Goal: Transaction & Acquisition: Purchase product/service

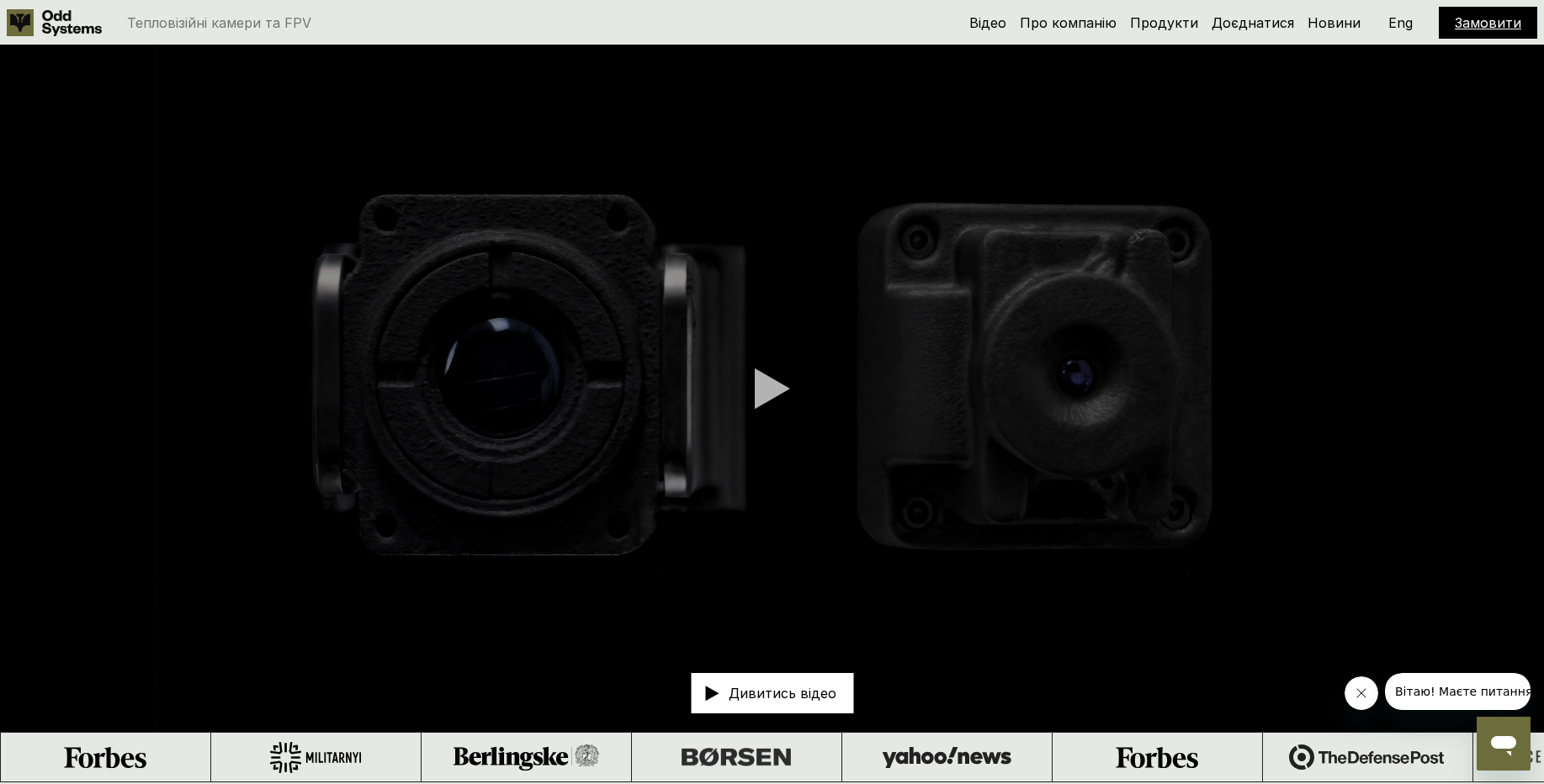
click at [764, 388] on div at bounding box center [772, 388] width 35 height 42
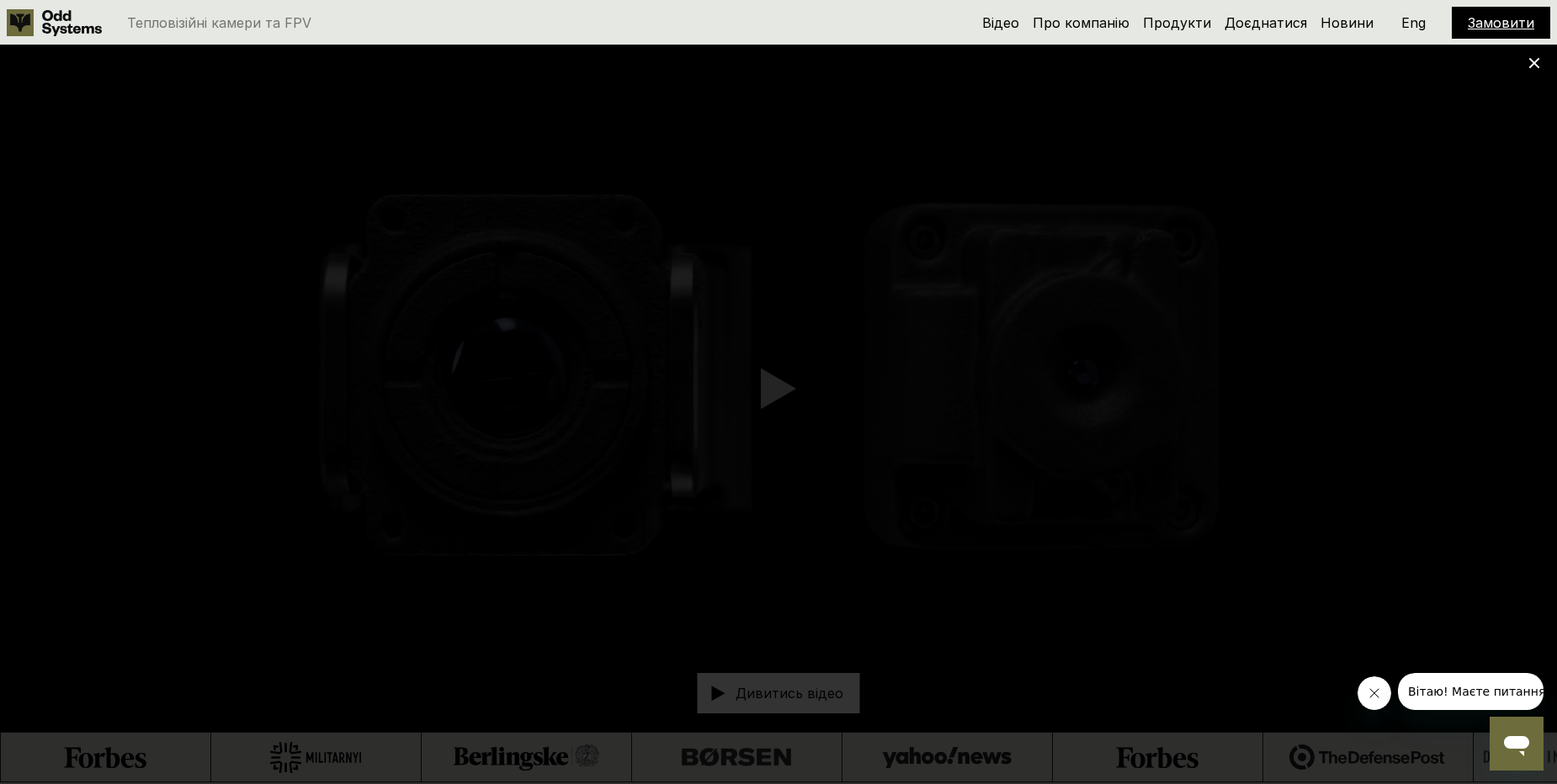
click at [1534, 68] on icon at bounding box center [1533, 63] width 11 height 11
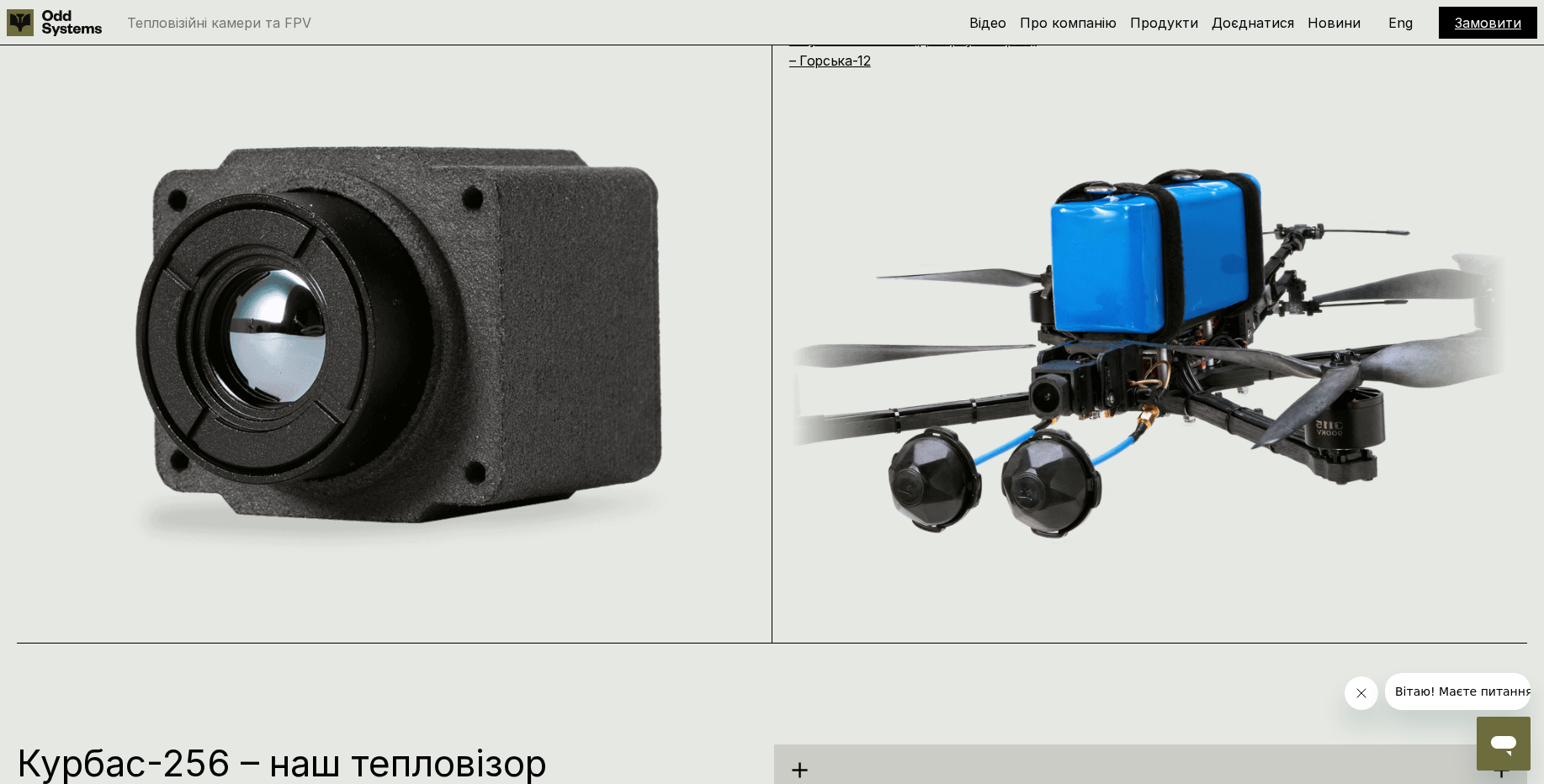
scroll to position [1716, 0]
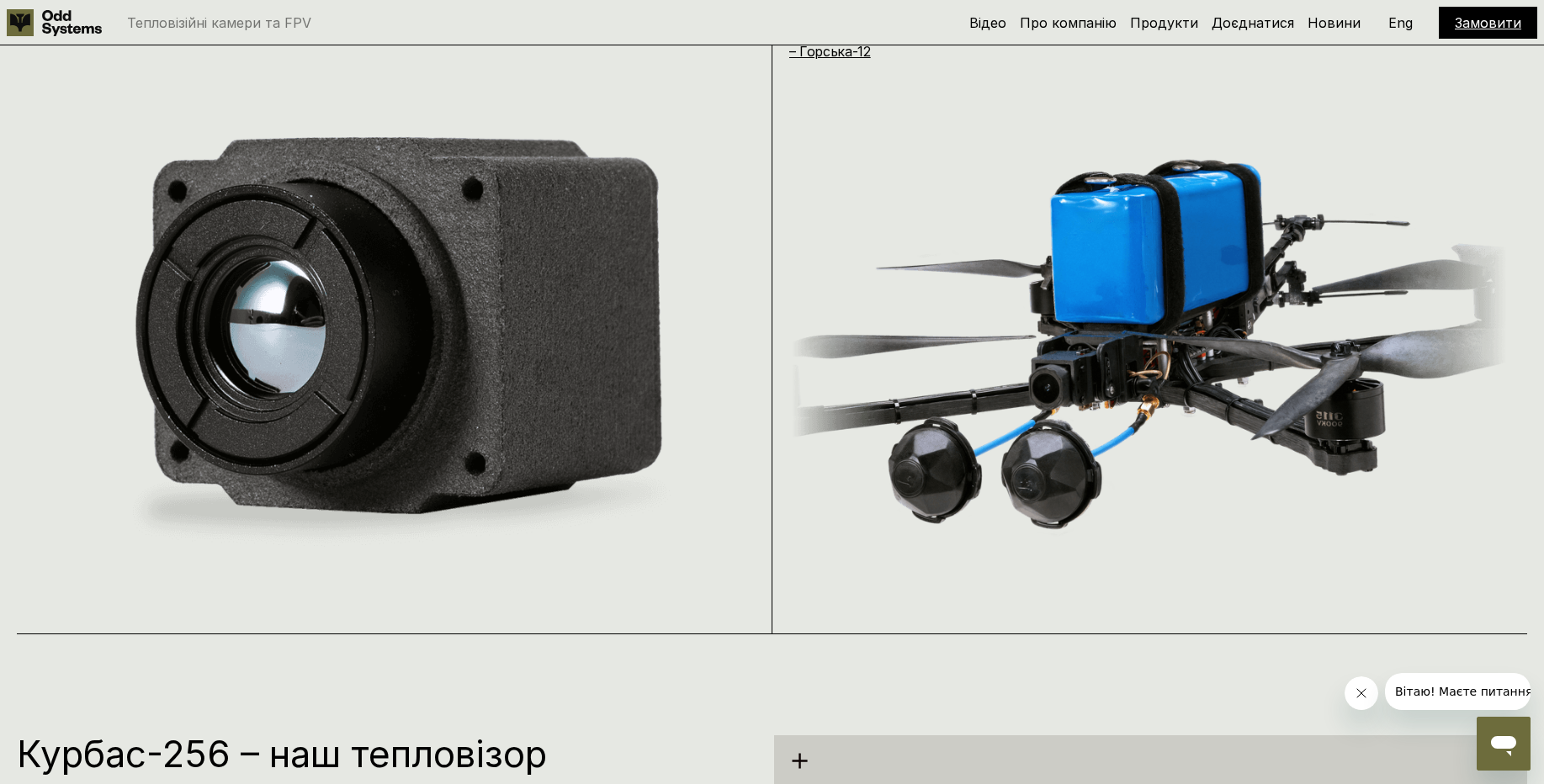
click at [1038, 508] on img at bounding box center [1149, 340] width 715 height 458
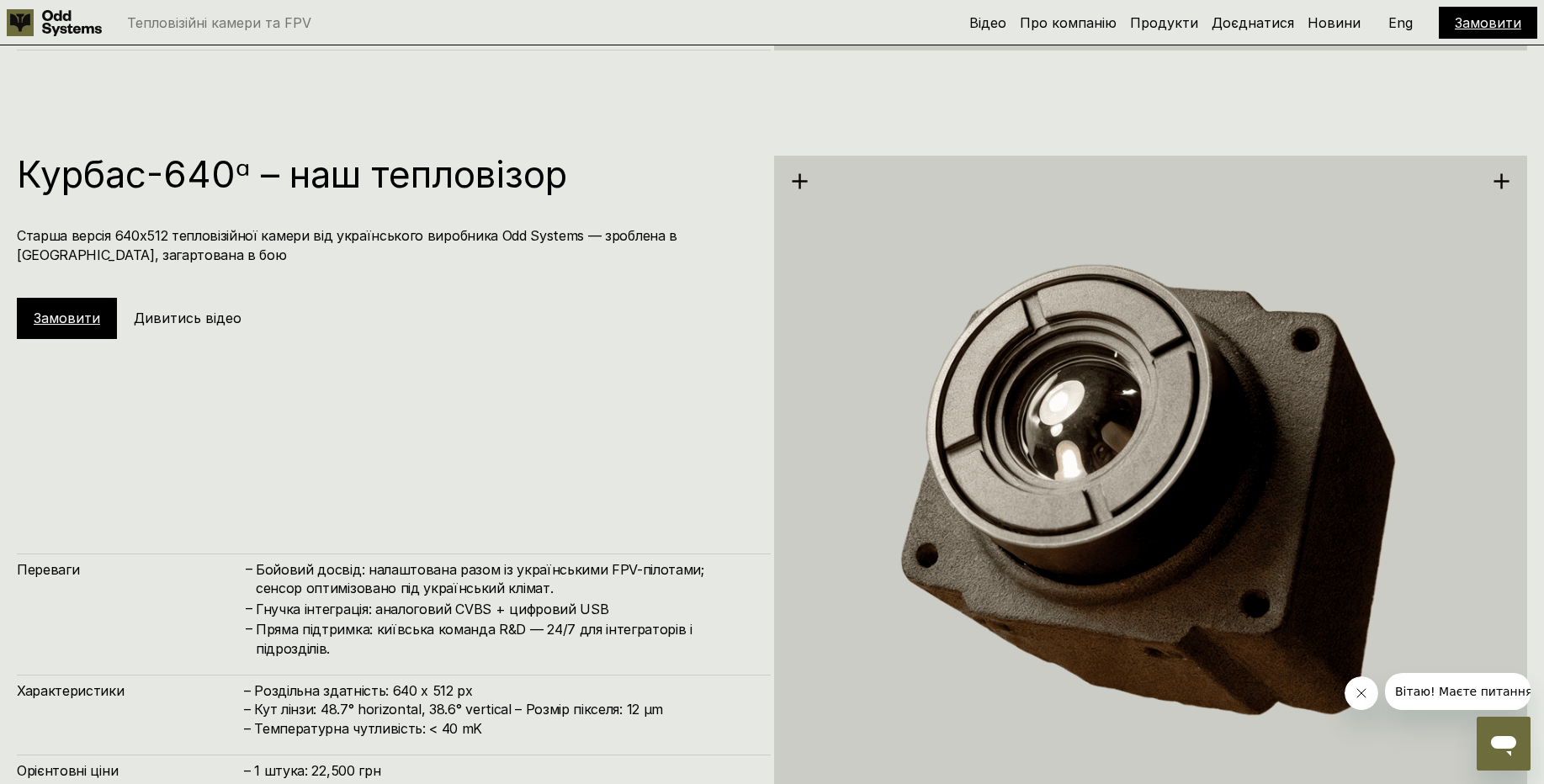
scroll to position [3760, 0]
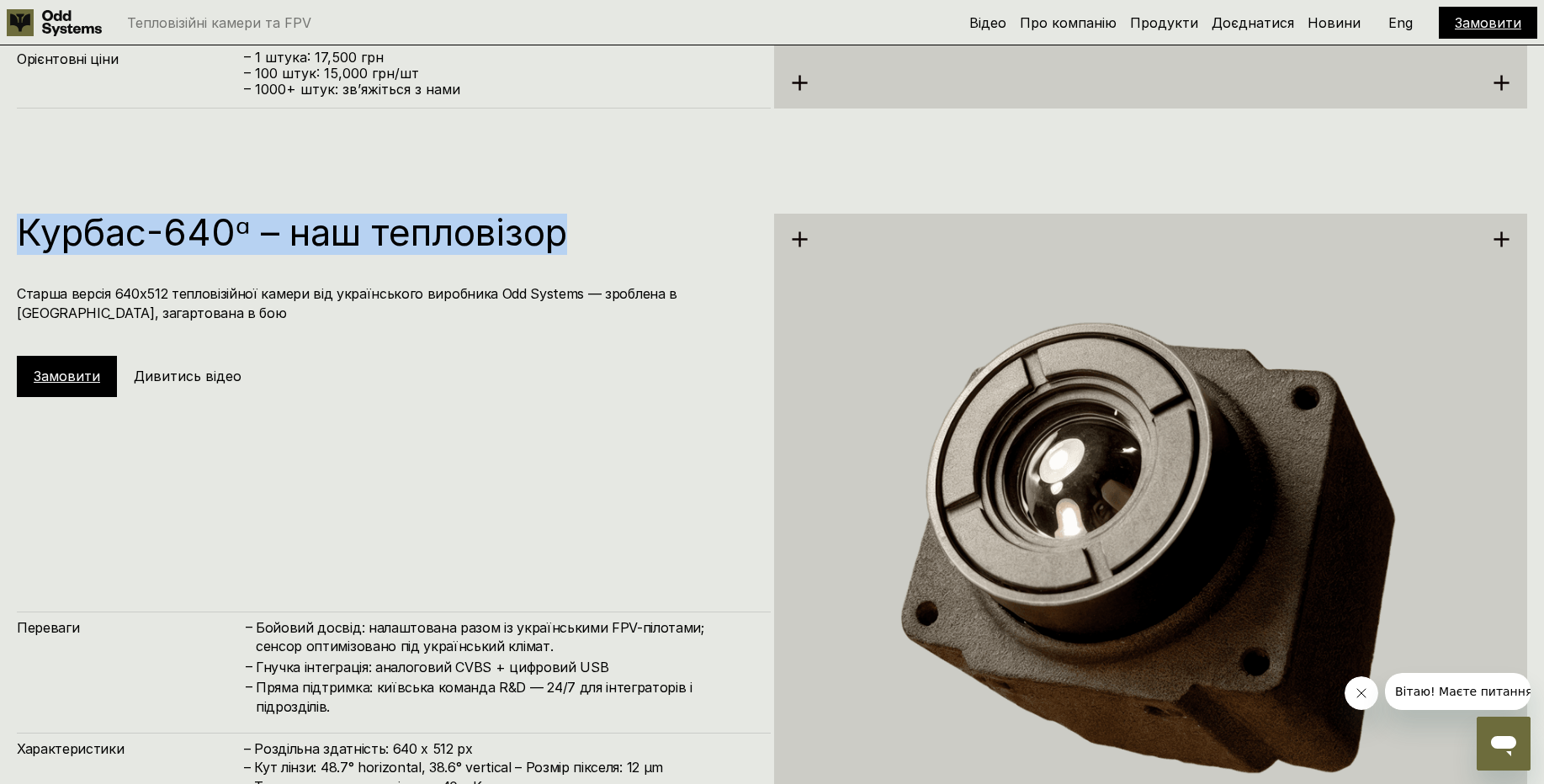
drag, startPoint x: 19, startPoint y: 240, endPoint x: 453, endPoint y: 232, distance: 434.1
click at [586, 237] on h1 "Курбас-640ᵅ – наш тепловізор" at bounding box center [386, 232] width 737 height 37
copy h1 "Курбас-640ᵅ – наш тепловізор"
click at [76, 234] on h1 "Курбас-640ᵅ – наш тепловізор" at bounding box center [386, 232] width 737 height 37
drag, startPoint x: 21, startPoint y: 237, endPoint x: 245, endPoint y: 246, distance: 224.2
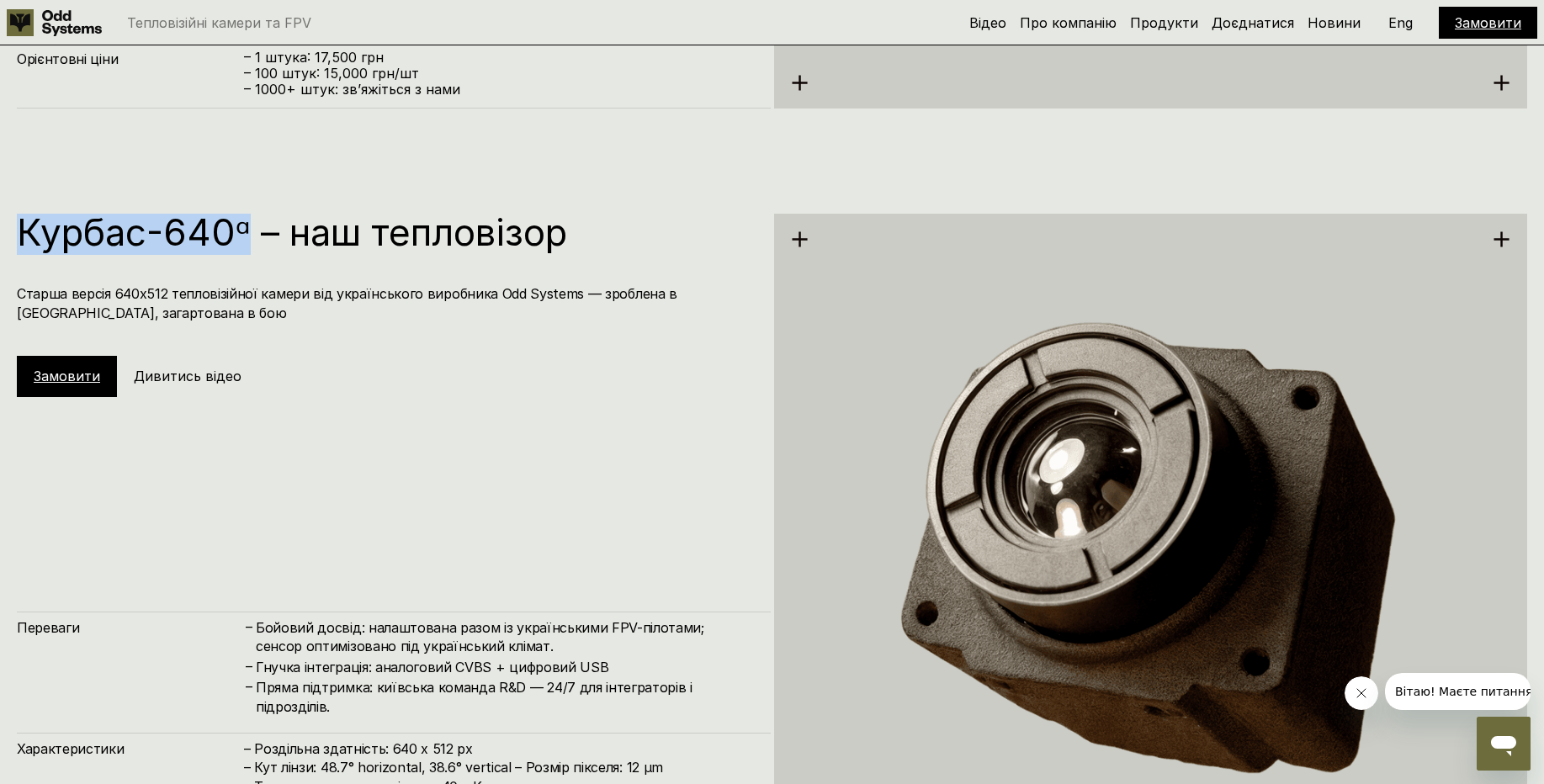
click at [245, 246] on h1 "Курбас-640ᵅ – наш тепловізор" at bounding box center [386, 232] width 737 height 37
copy h1 "Курбас-640ᵅ"
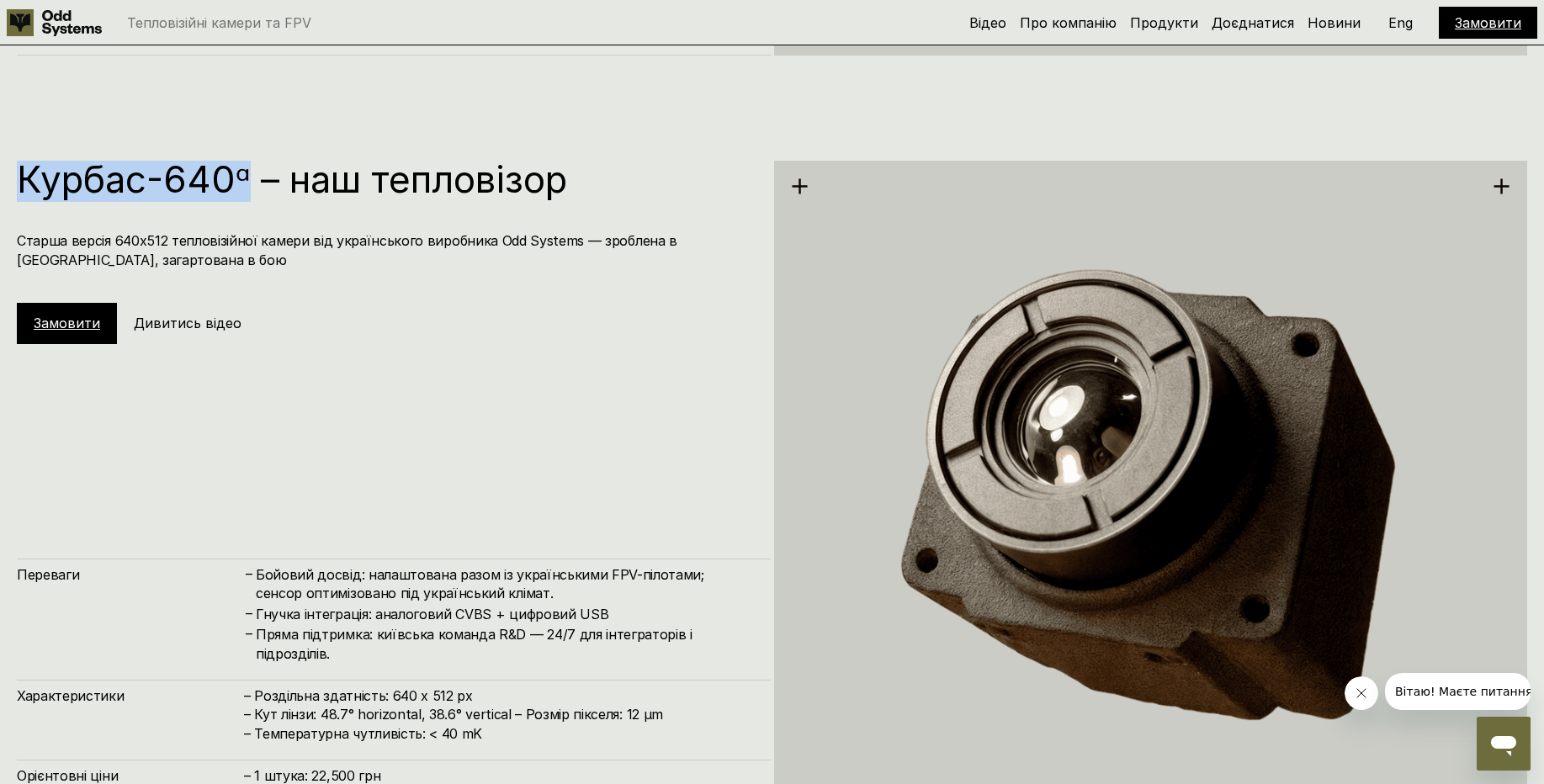
scroll to position [3861, 0]
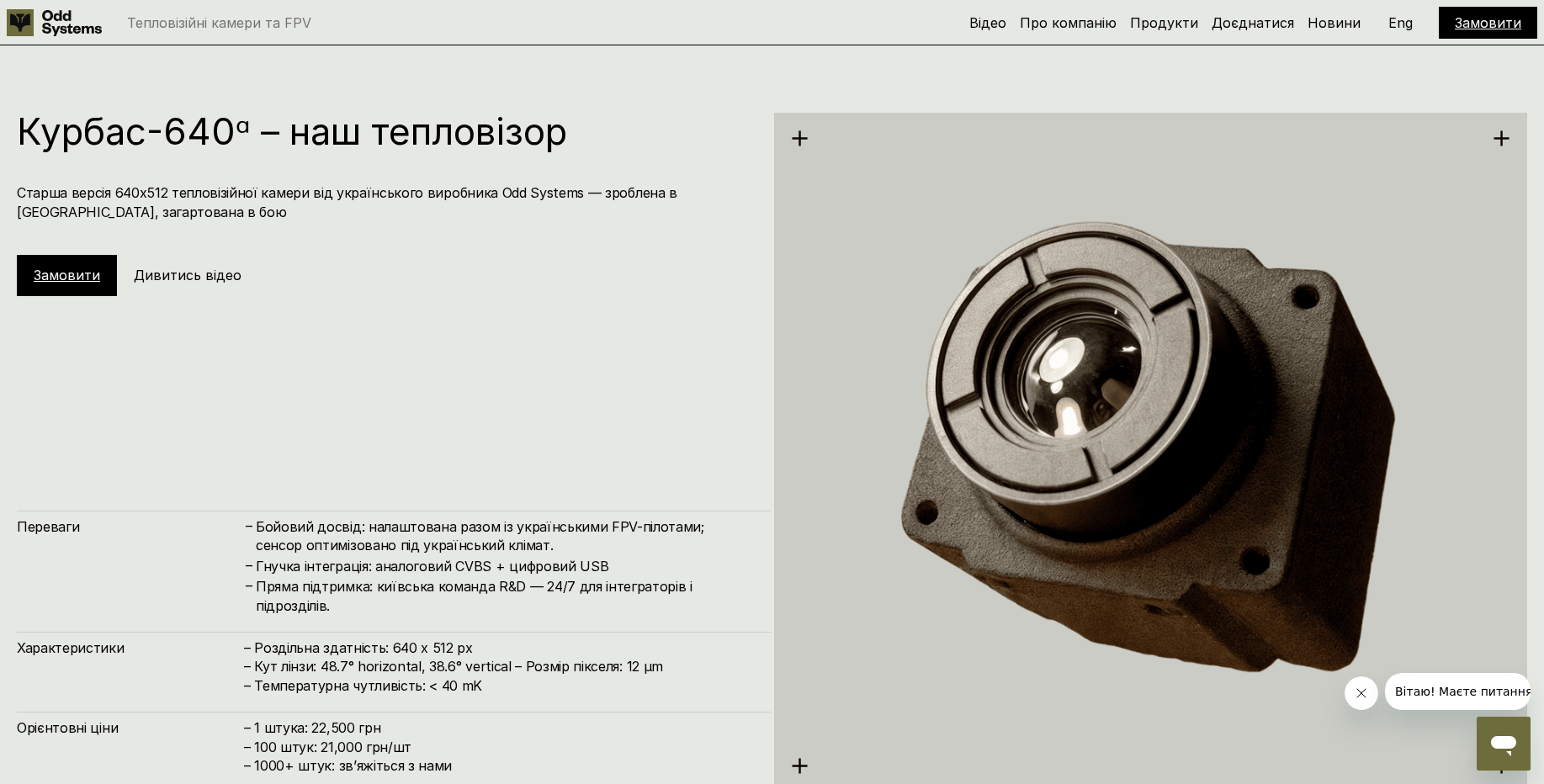
click at [349, 372] on div "Курбас-640ᵅ – наш тепловізор Старша версія 640х512 тепловізійної камери від [DE…" at bounding box center [394, 452] width 754 height 678
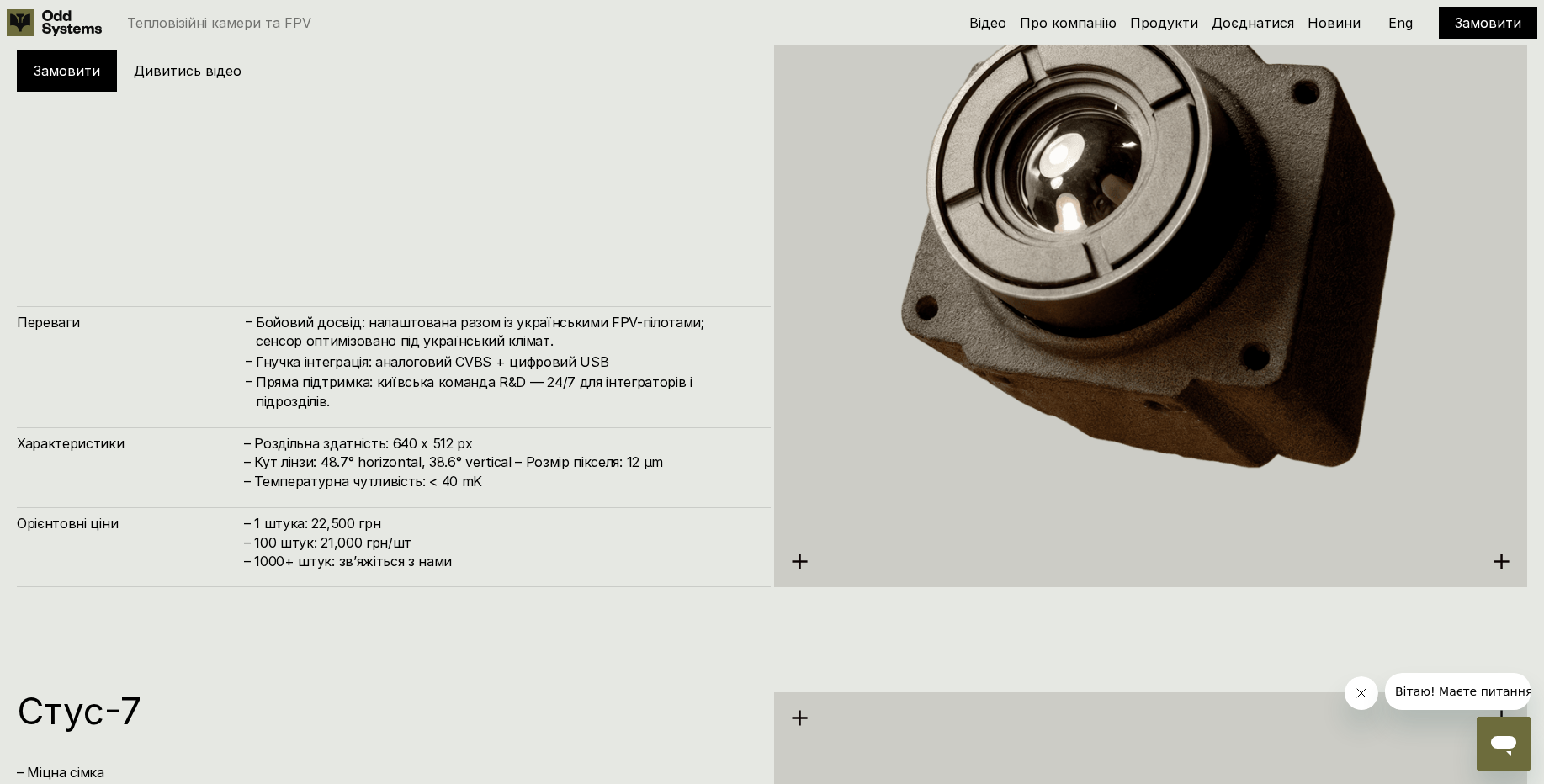
scroll to position [4062, 0]
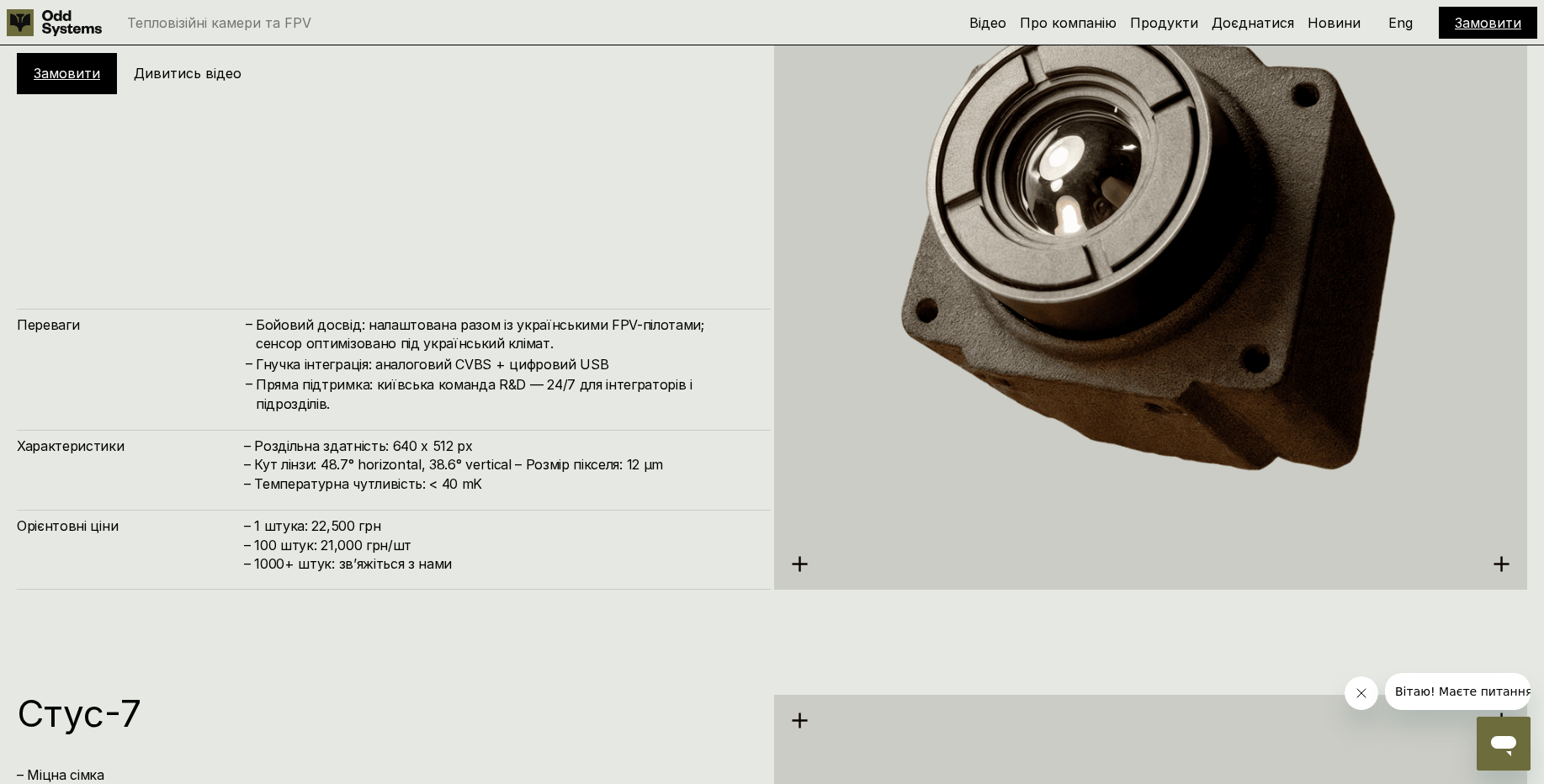
click at [807, 561] on img at bounding box center [1151, 251] width 754 height 775
click at [801, 562] on img at bounding box center [1151, 251] width 754 height 775
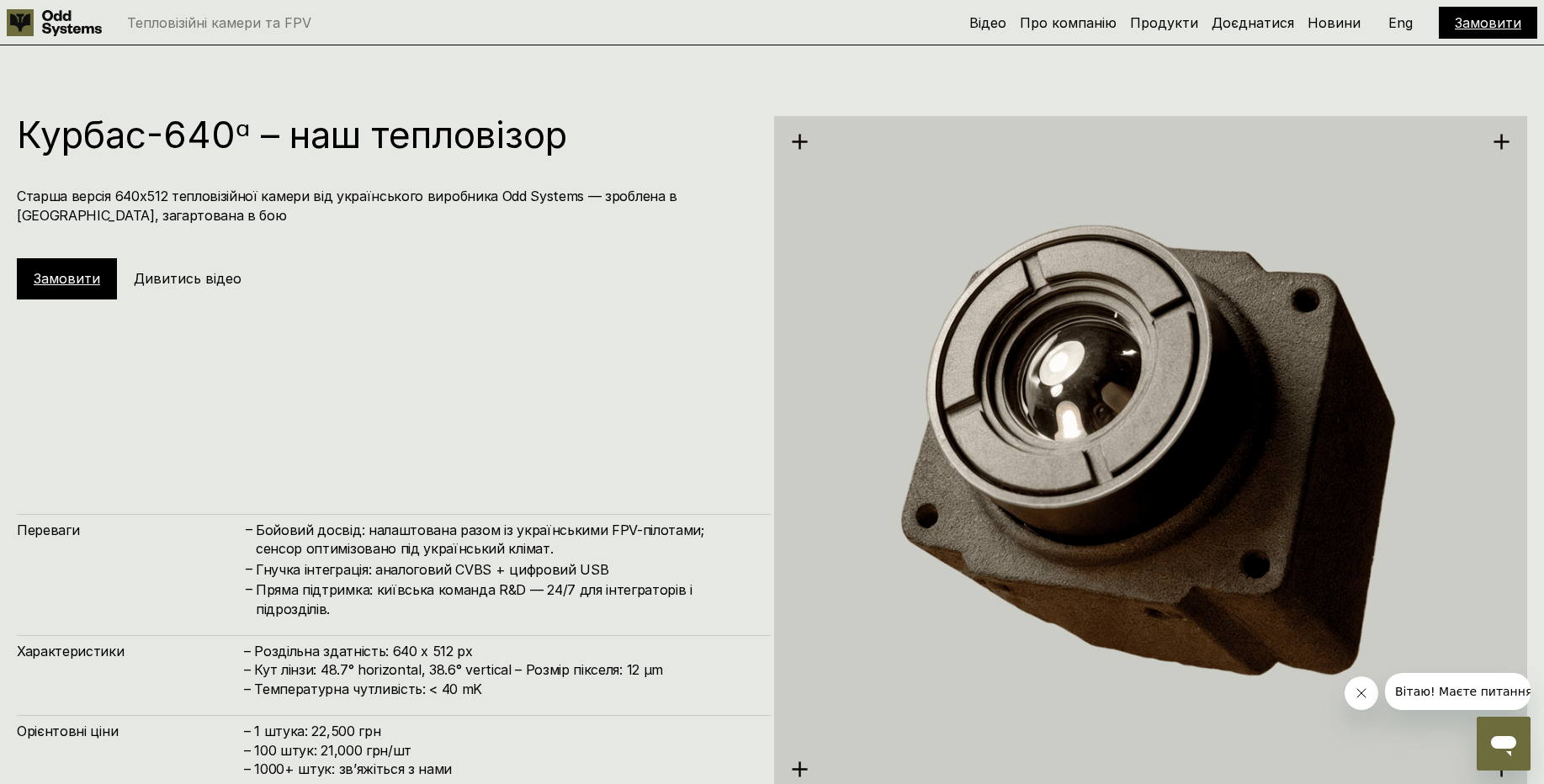
scroll to position [3861, 0]
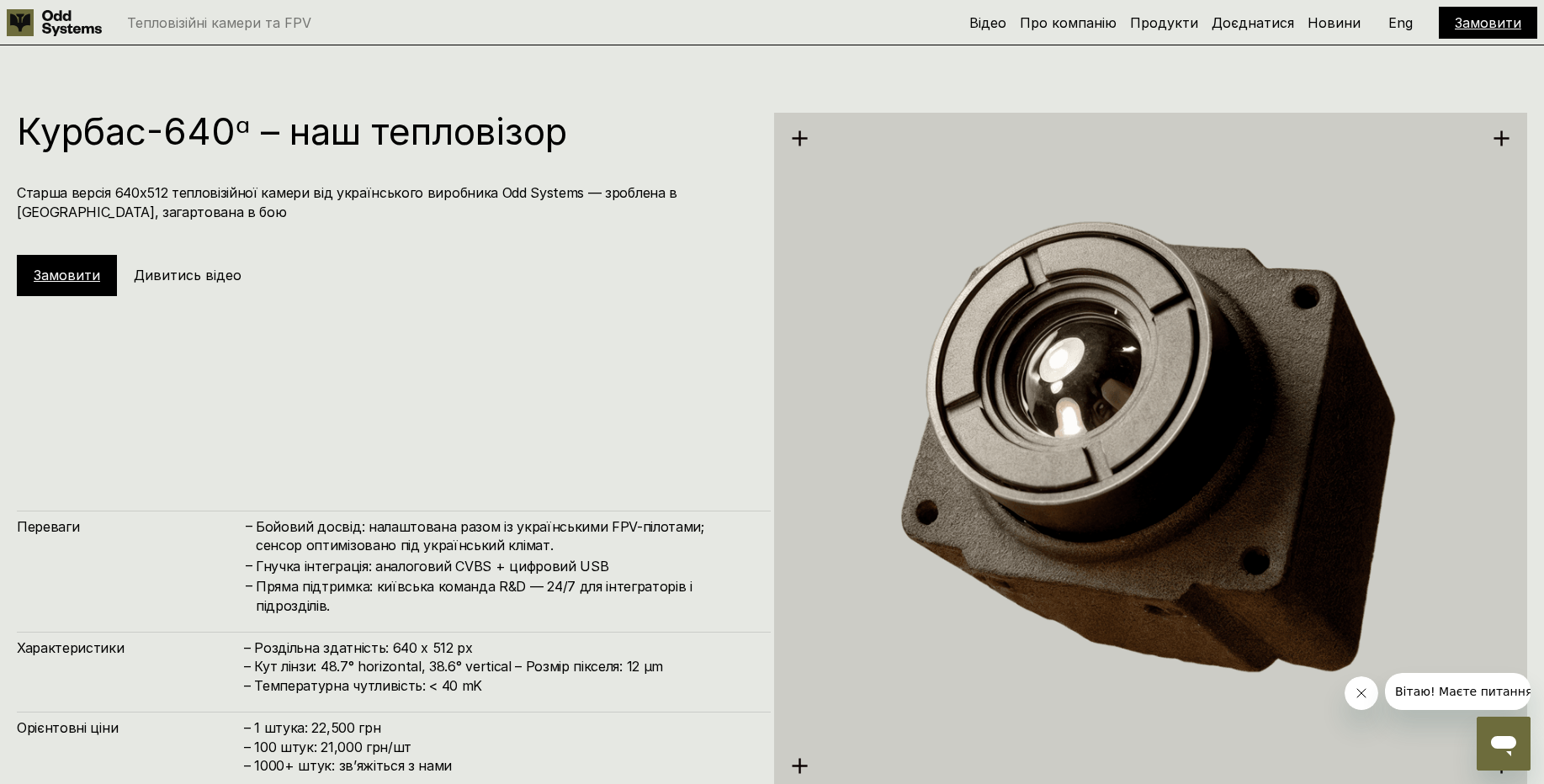
click at [67, 283] on link "Замовити" at bounding box center [67, 275] width 67 height 17
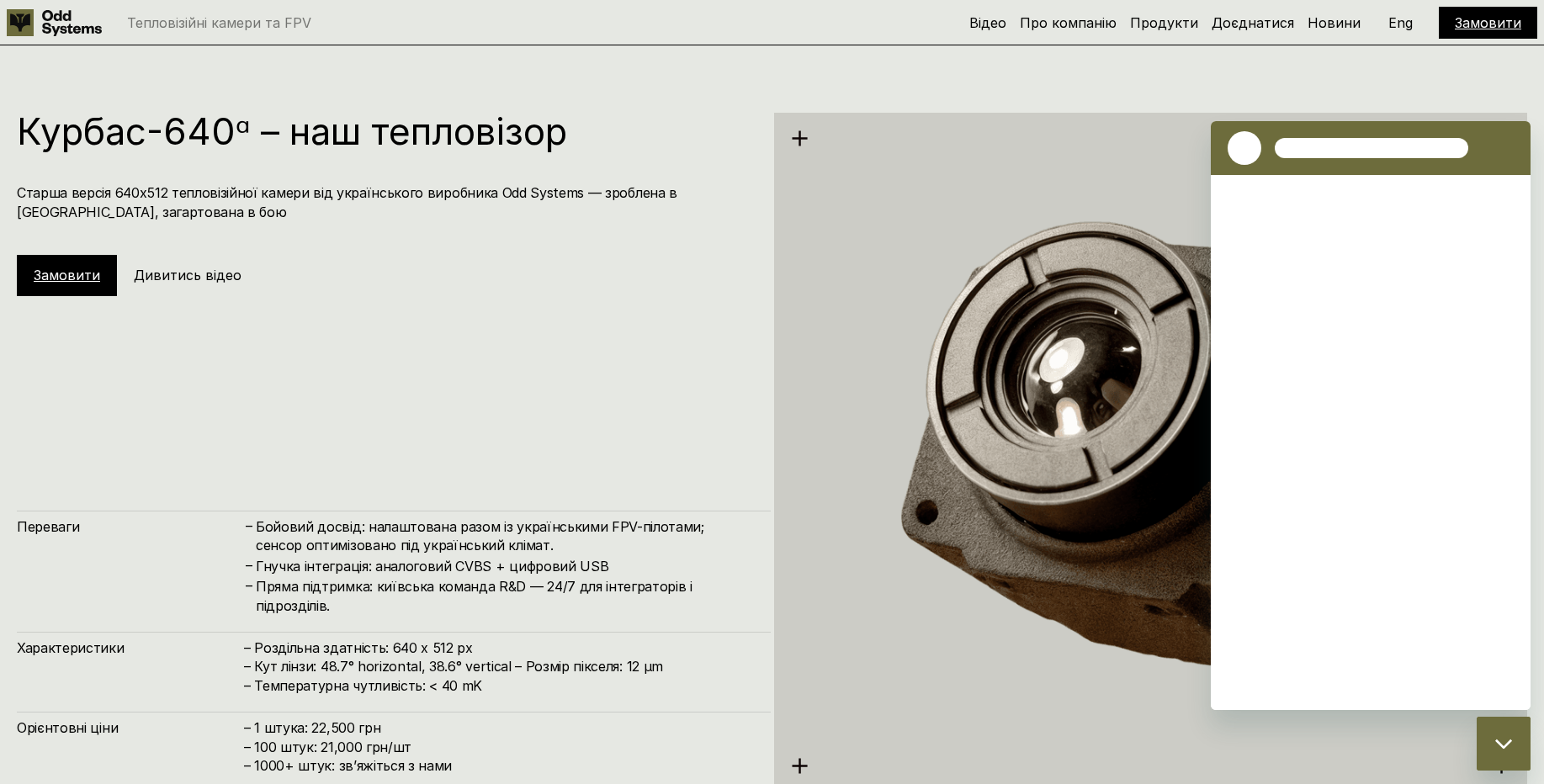
scroll to position [0, 0]
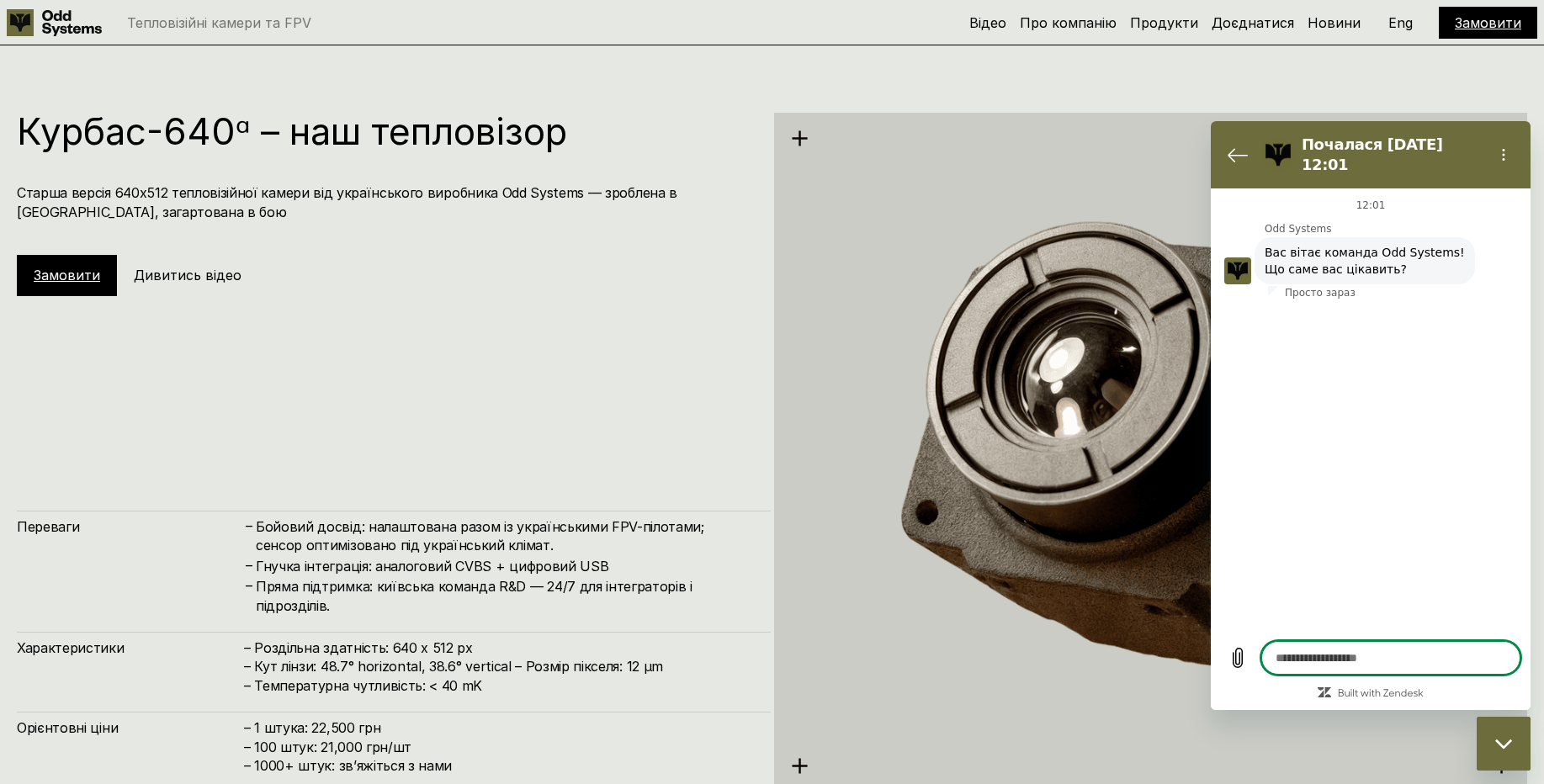
type textarea "*"
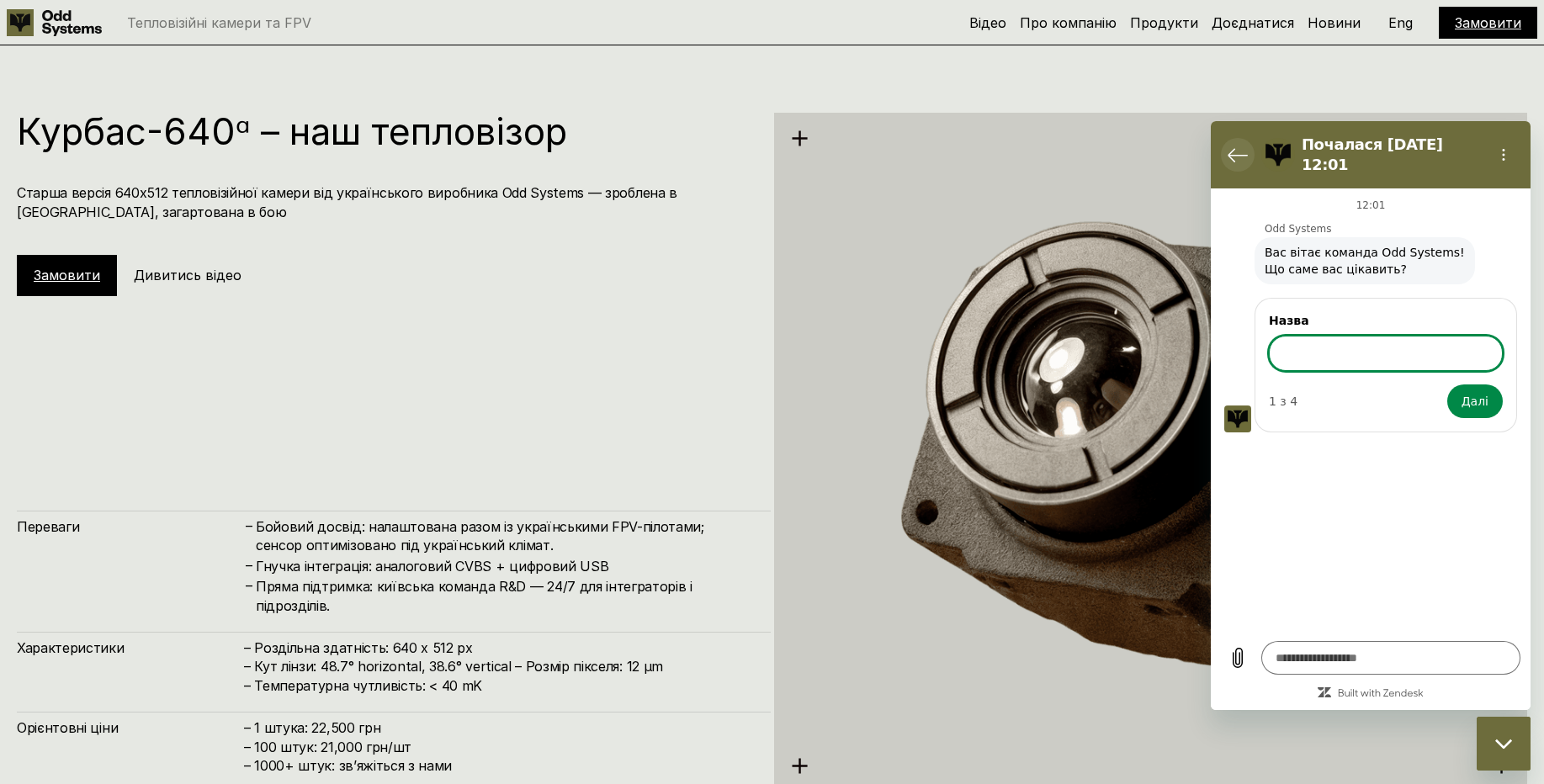
click at [1240, 151] on icon "Повернутися до списку розмов" at bounding box center [1238, 155] width 20 height 20
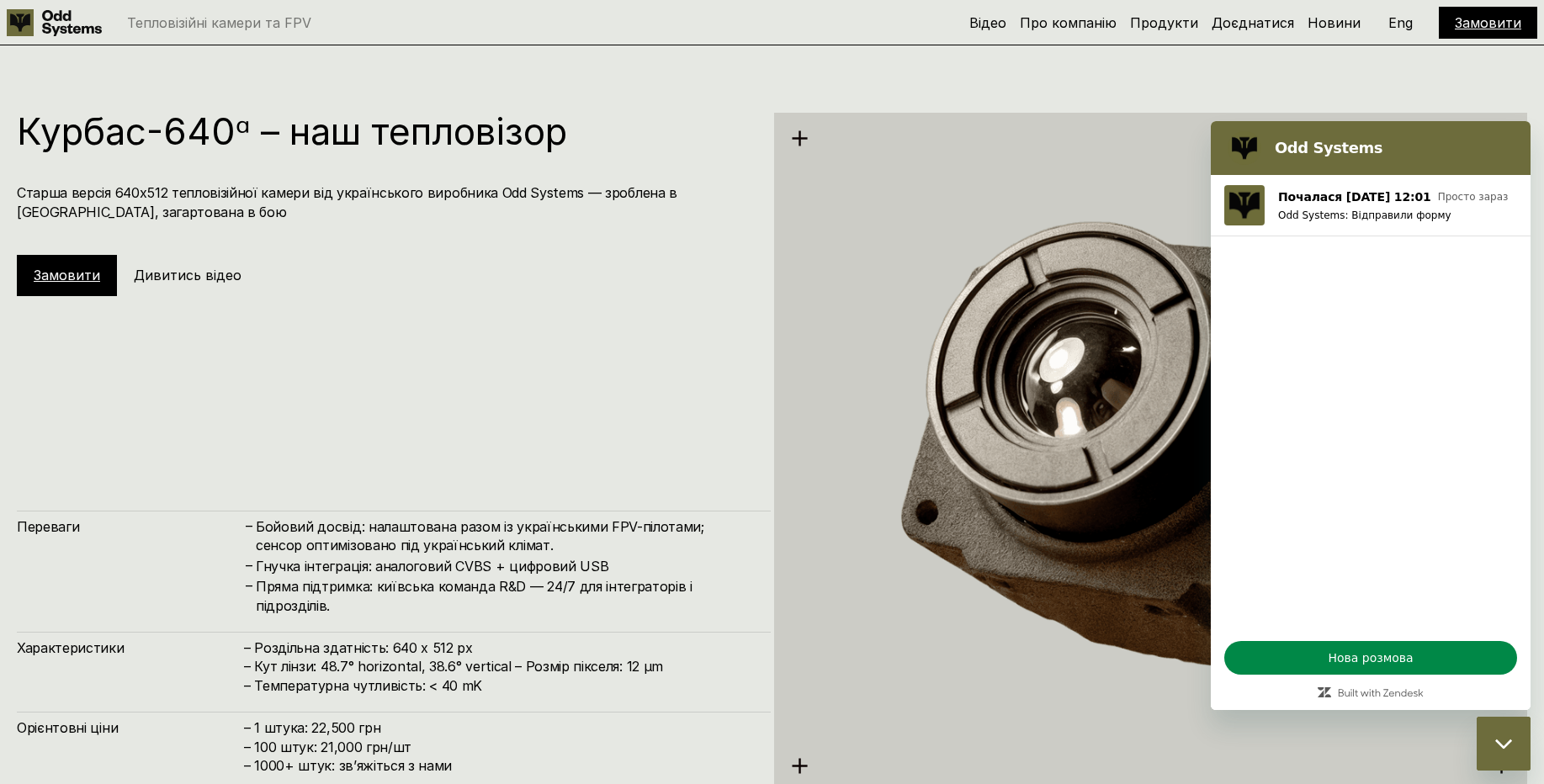
click at [871, 263] on img at bounding box center [1151, 453] width 754 height 775
click at [1509, 74] on div "Курбас-640ᵅ – наш тепловізор Старша версія 640х512 тепловізійної камери від [DE…" at bounding box center [772, 450] width 1544 height 784
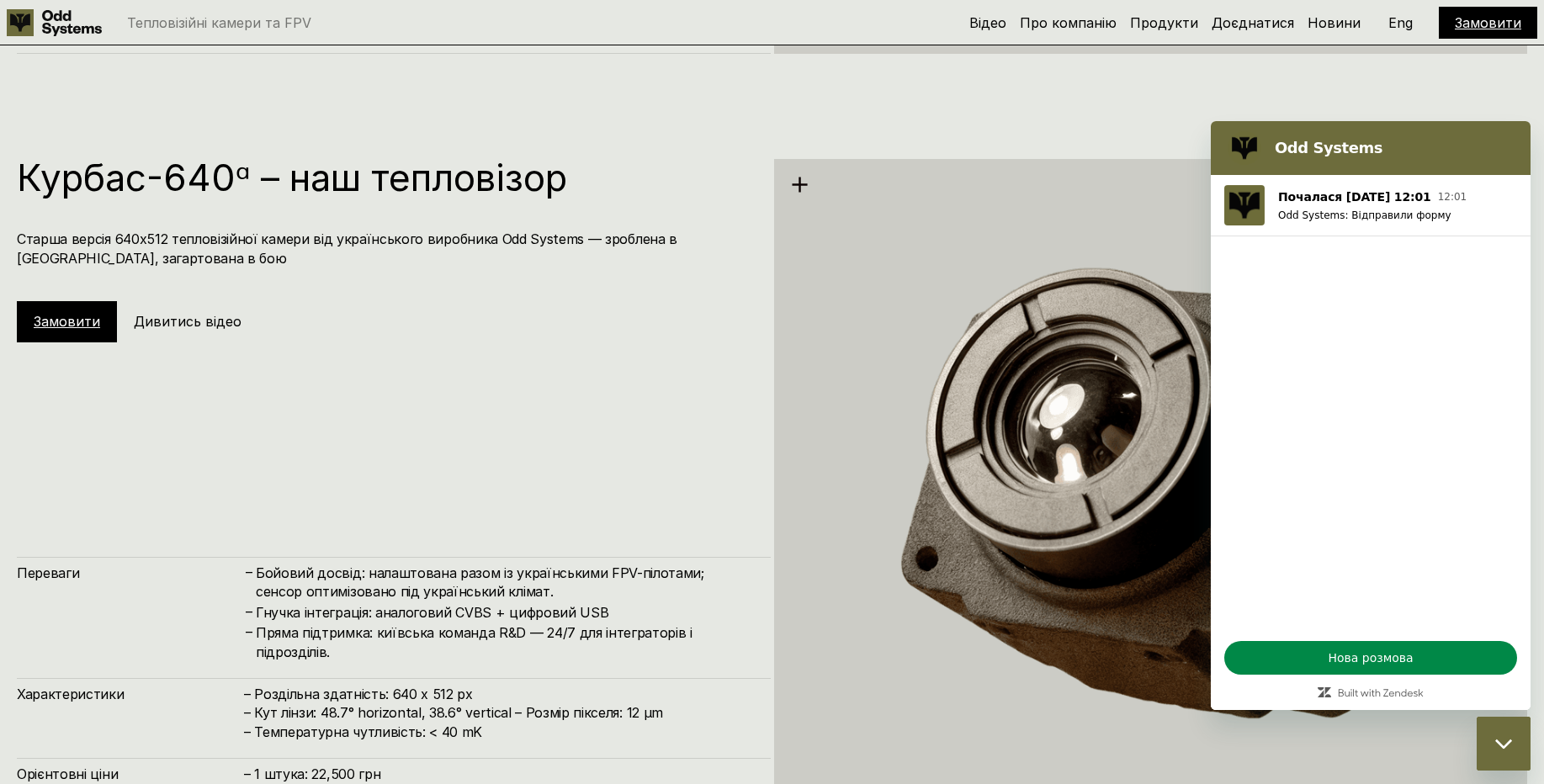
scroll to position [3760, 0]
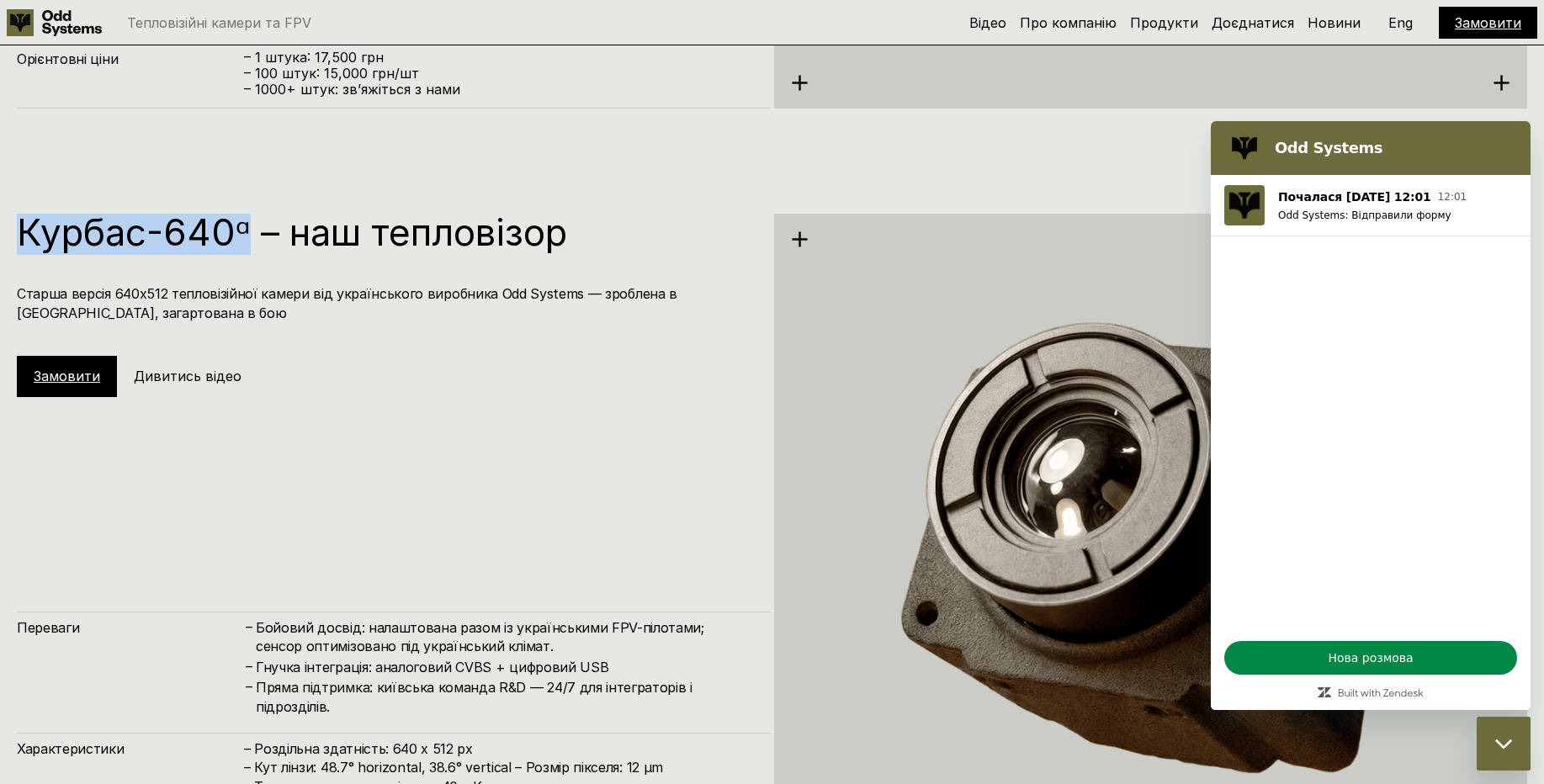
drag, startPoint x: 30, startPoint y: 241, endPoint x: 241, endPoint y: 239, distance: 211.0
click at [244, 239] on h1 "Курбас-640ᵅ – наш тепловізор" at bounding box center [386, 232] width 737 height 37
copy h1 "Курбас-640ᵅ"
